Goal: Information Seeking & Learning: Learn about a topic

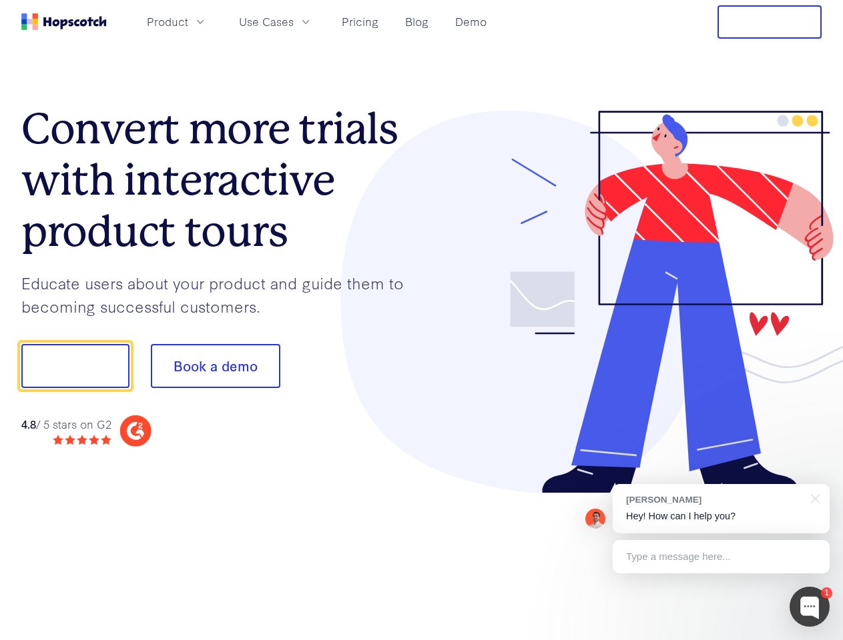
click at [422, 320] on div at bounding box center [622, 303] width 400 height 384
click at [188, 21] on span "Product" at bounding box center [167, 21] width 41 height 17
click at [294, 21] on span "Use Cases" at bounding box center [266, 21] width 55 height 17
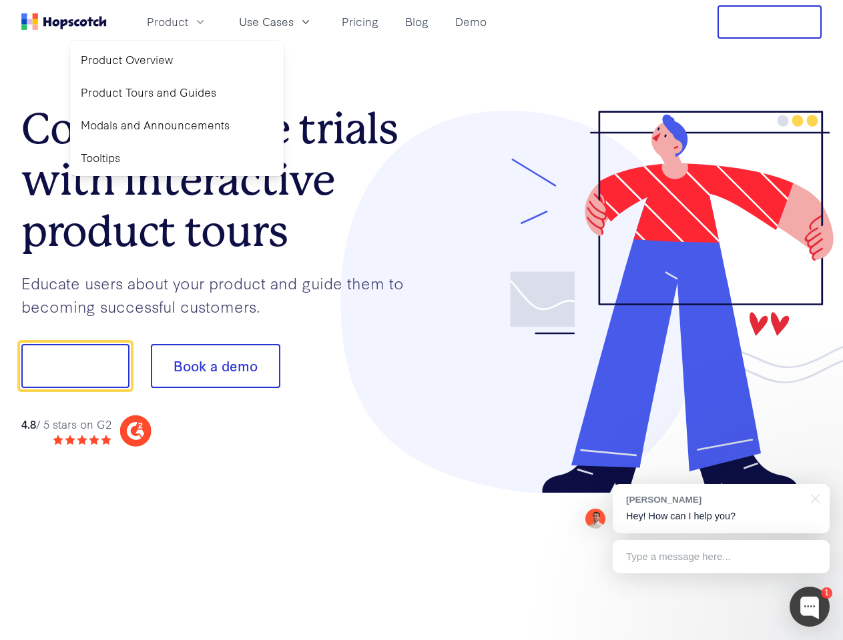
click at [769, 22] on button "Free Trial" at bounding box center [769, 21] width 104 height 33
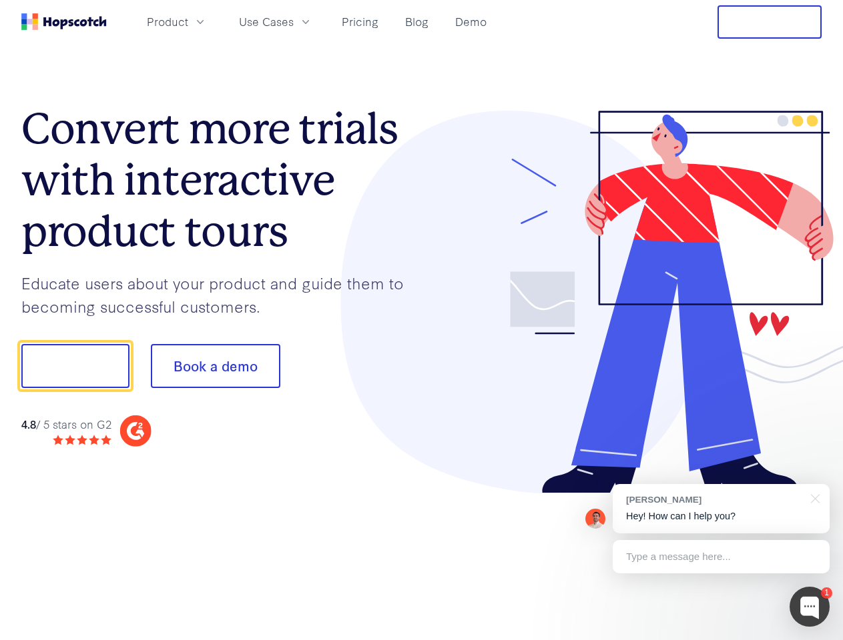
click at [75, 366] on button "Show me!" at bounding box center [75, 366] width 108 height 44
click at [215, 366] on button "Book a demo" at bounding box center [215, 366] width 129 height 44
click at [809, 607] on div at bounding box center [809, 607] width 40 height 40
click at [720, 509] on div "[PERSON_NAME] Hey! How can I help you?" at bounding box center [720, 508] width 217 height 49
click at [813, 498] on div at bounding box center [704, 364] width 250 height 445
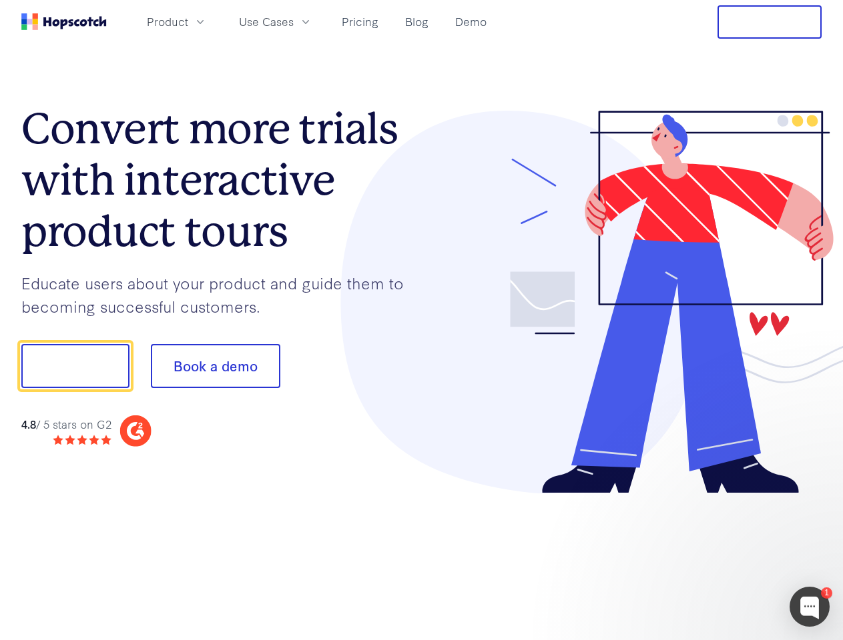
click at [720, 557] on div at bounding box center [704, 454] width 250 height 266
